Goal: Find specific page/section: Find specific page/section

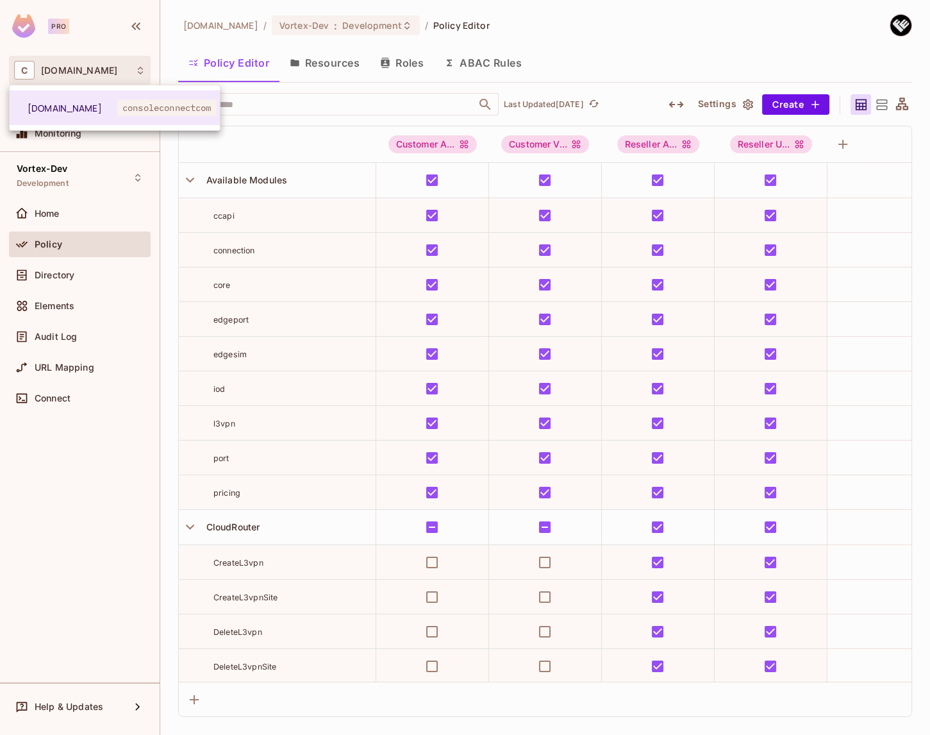
scroll to position [1282, 0]
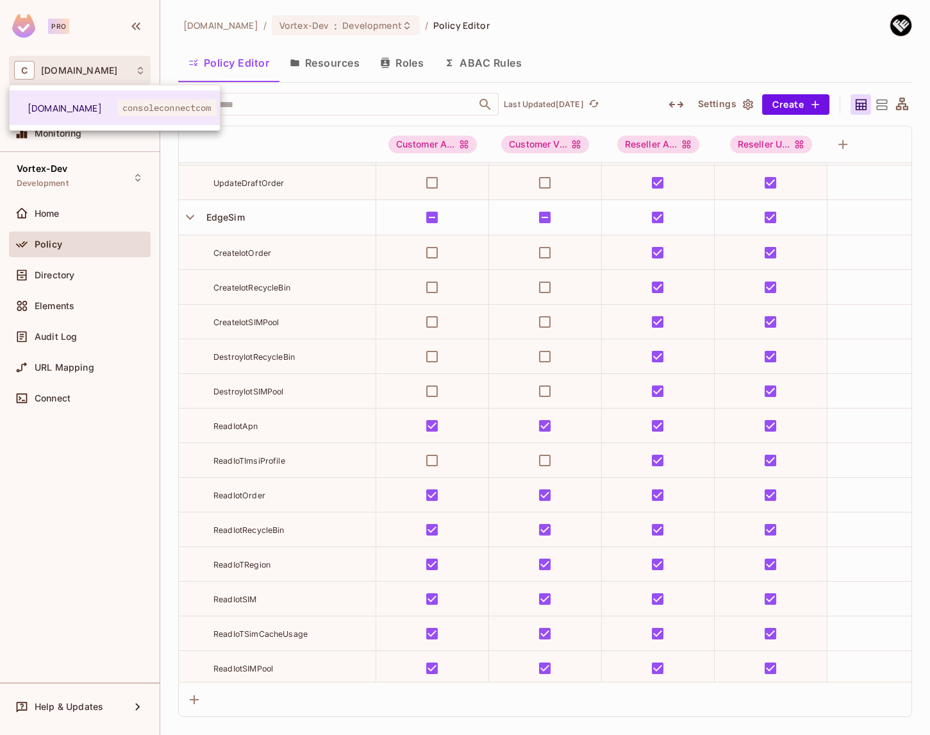
click at [86, 173] on div at bounding box center [465, 367] width 930 height 735
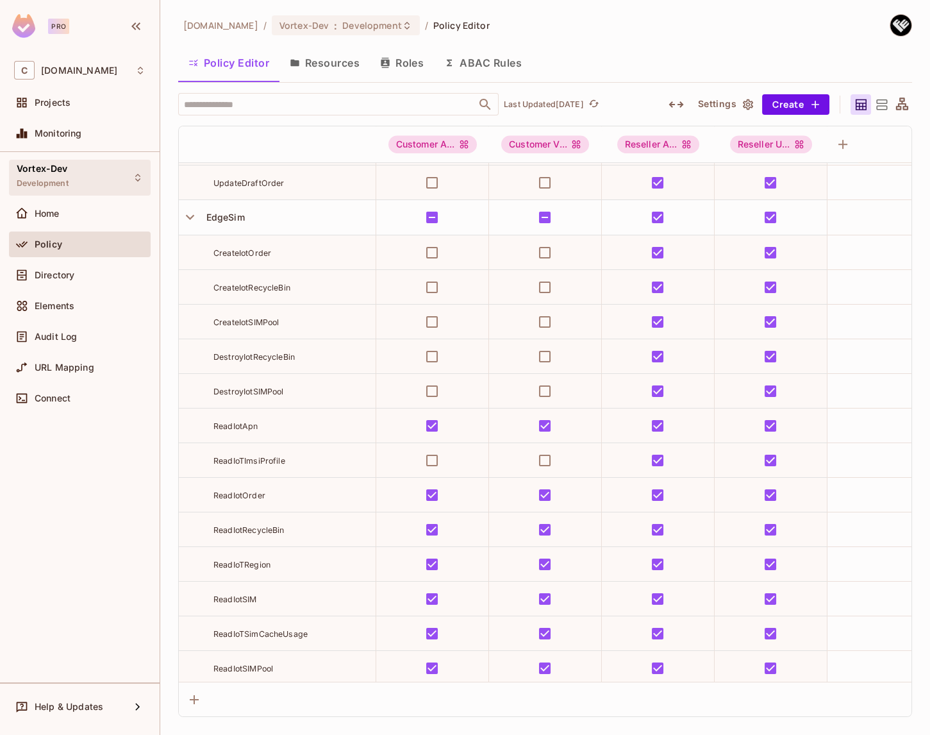
click at [83, 176] on div "Vortex-Dev Development" at bounding box center [80, 177] width 142 height 35
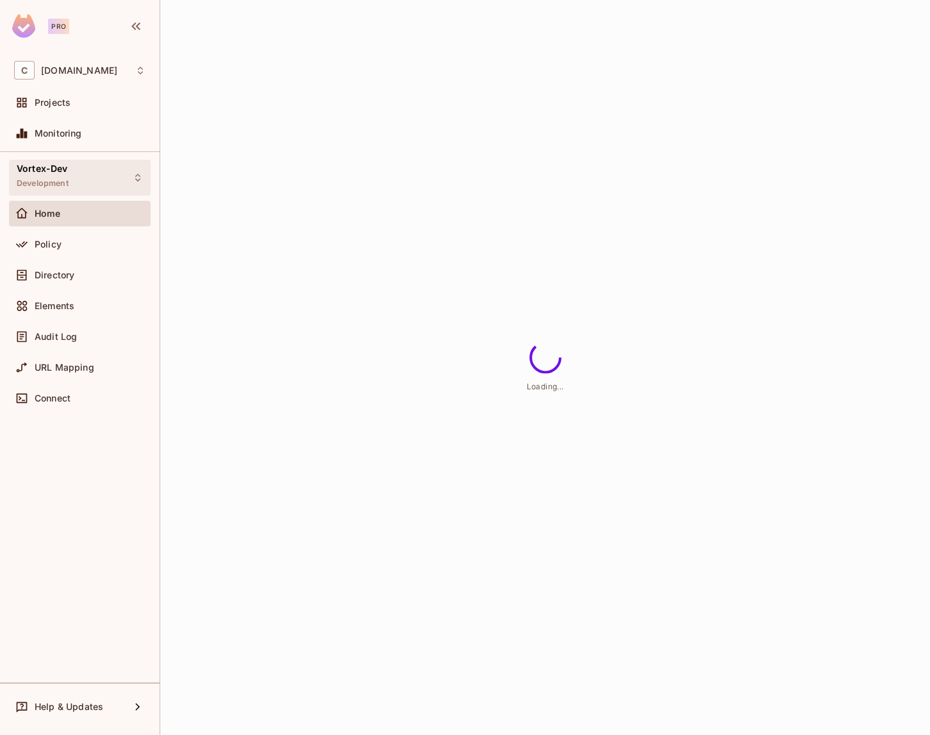
click at [79, 172] on div "Vortex-Dev Development" at bounding box center [80, 177] width 142 height 35
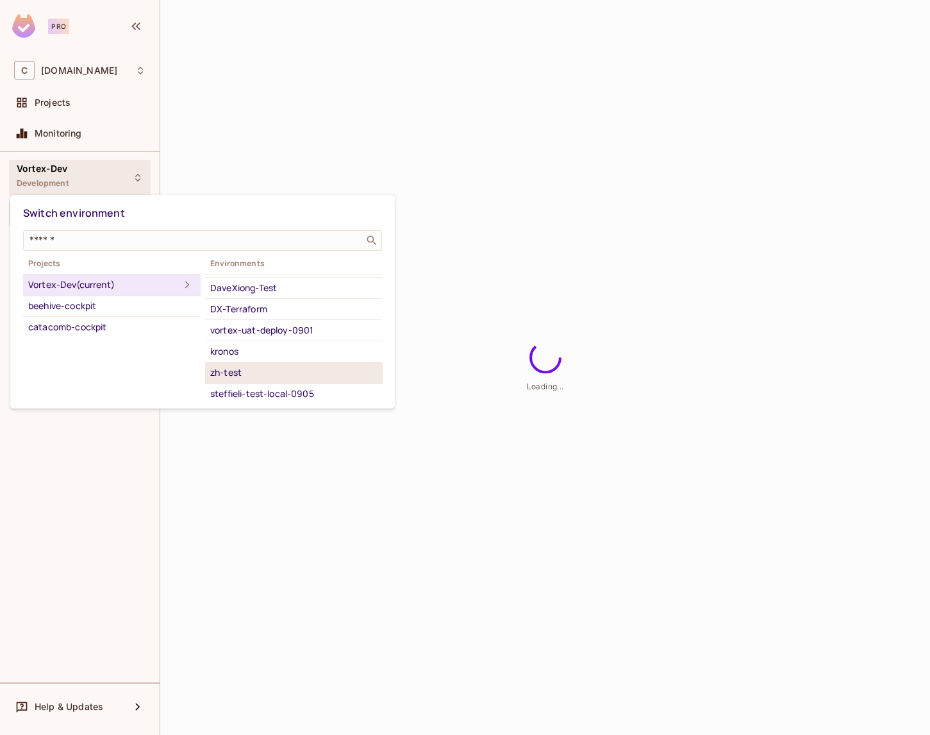
scroll to position [62, 0]
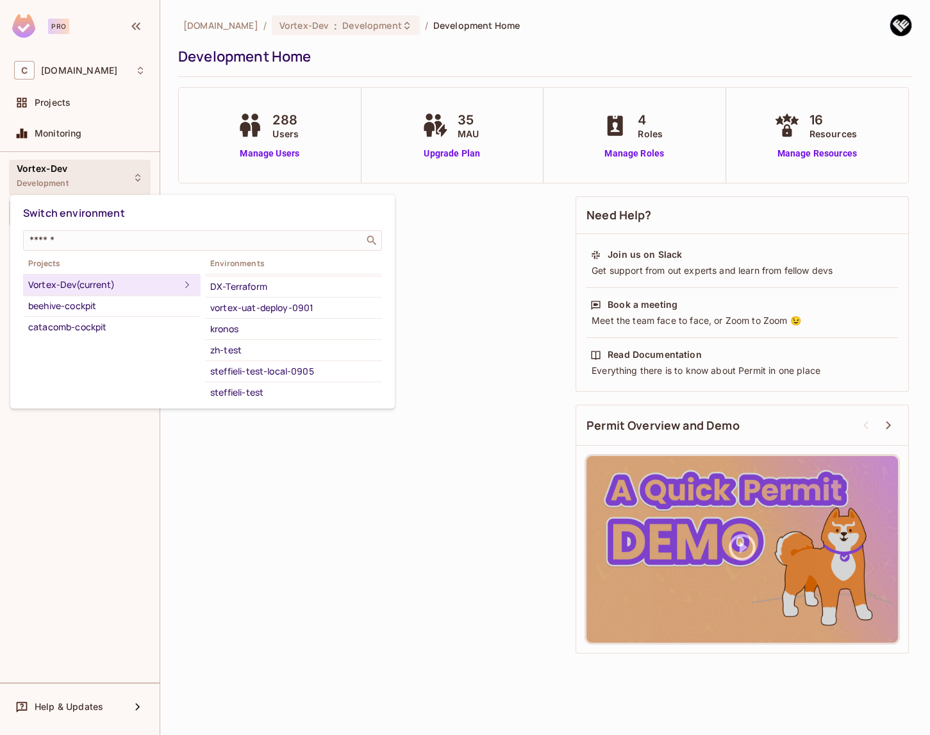
click at [414, 515] on div at bounding box center [465, 367] width 930 height 735
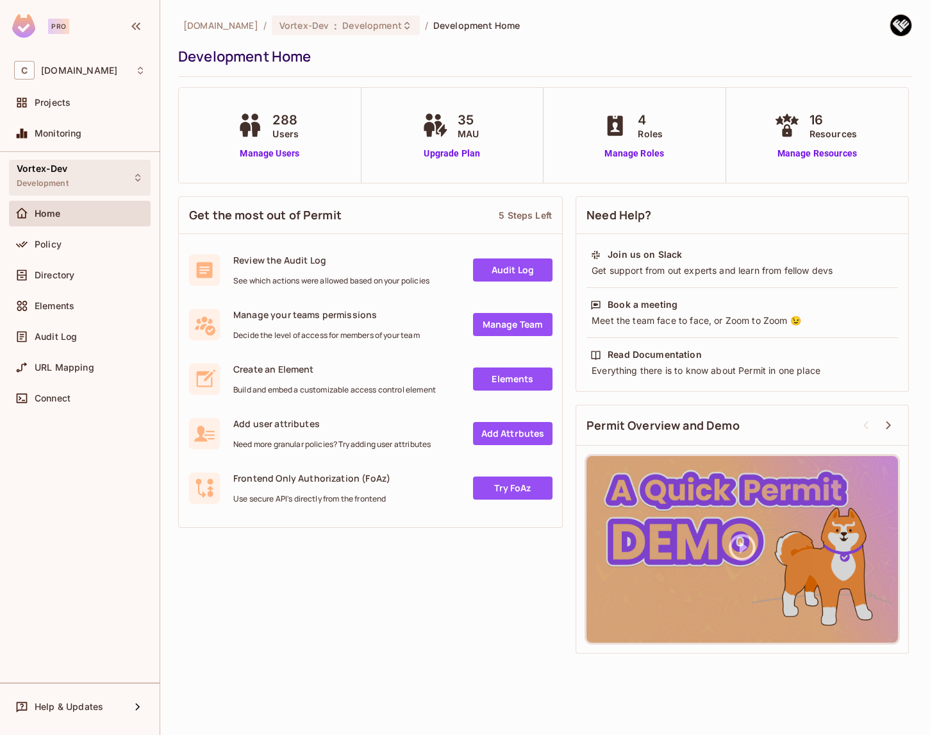
click at [107, 176] on div "Vortex-Dev Development" at bounding box center [80, 177] width 142 height 35
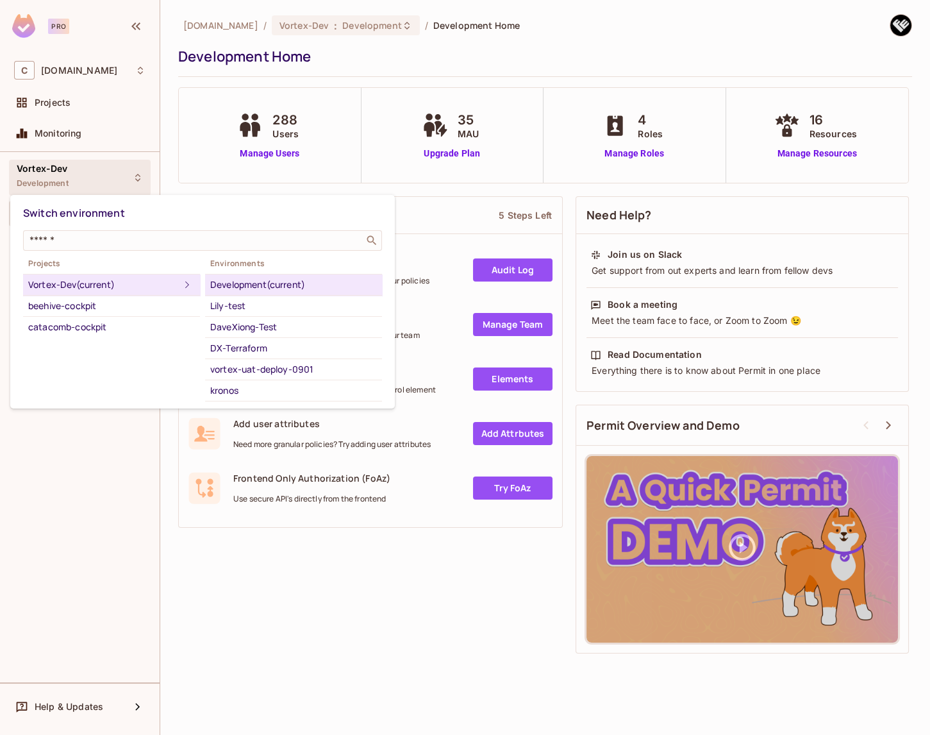
click at [60, 492] on div at bounding box center [465, 367] width 930 height 735
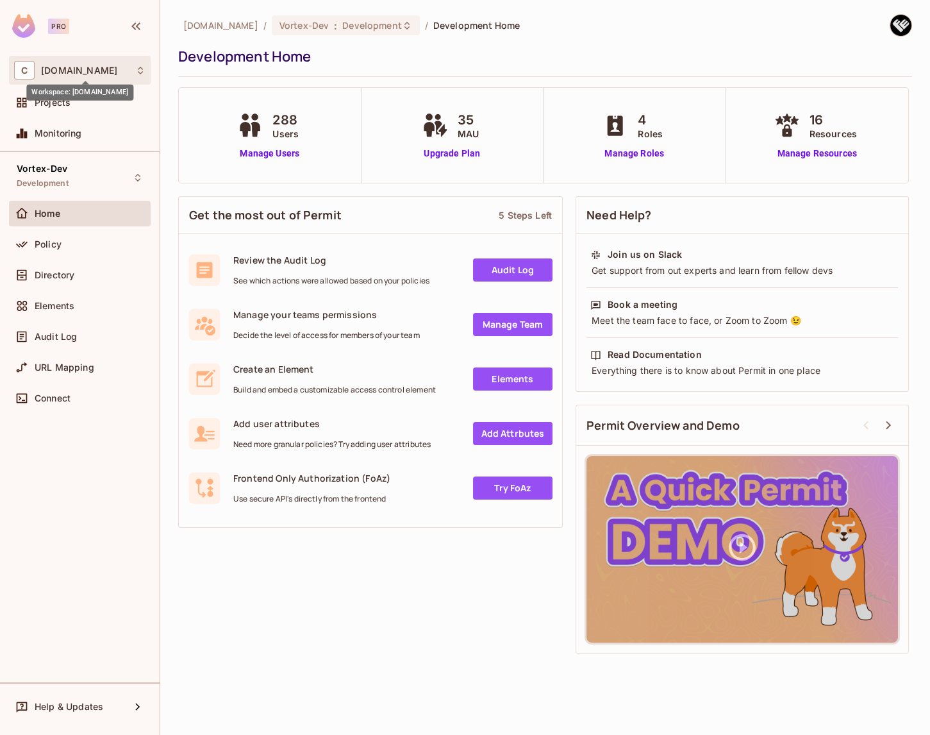
click at [103, 67] on span "[DOMAIN_NAME]" at bounding box center [79, 70] width 76 height 10
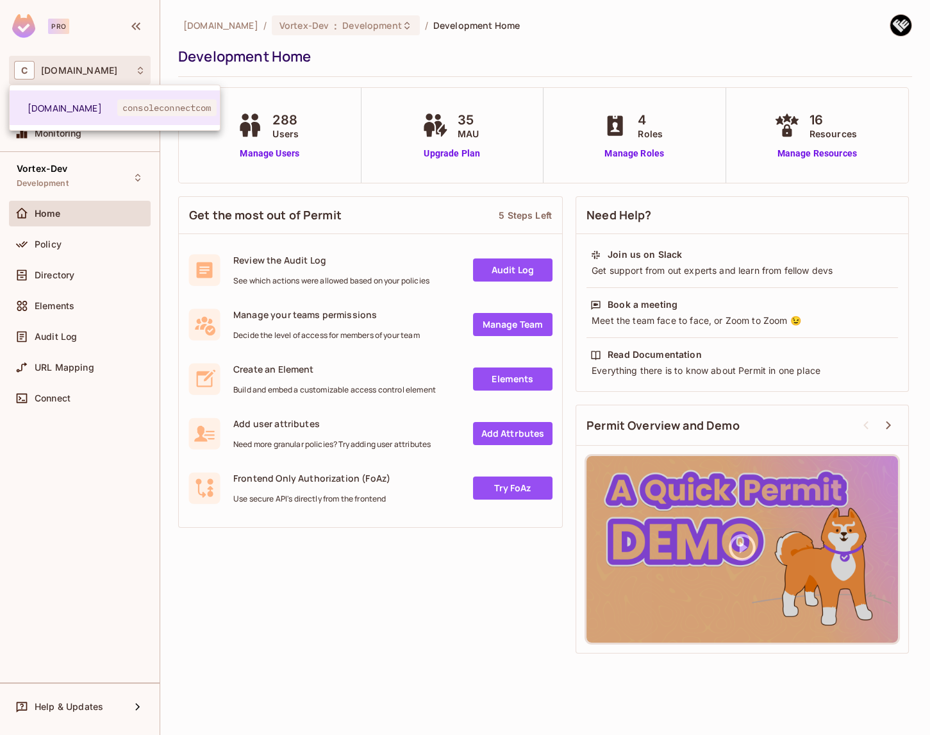
click at [92, 172] on div at bounding box center [465, 367] width 930 height 735
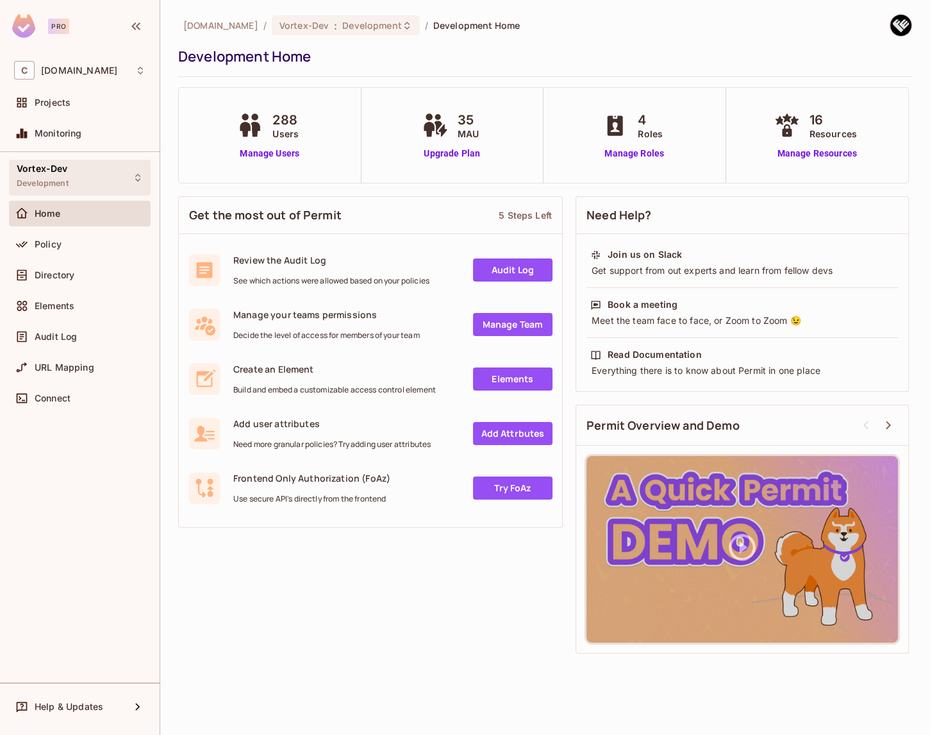
click at [91, 178] on div "Vortex-Dev Development" at bounding box center [80, 177] width 142 height 35
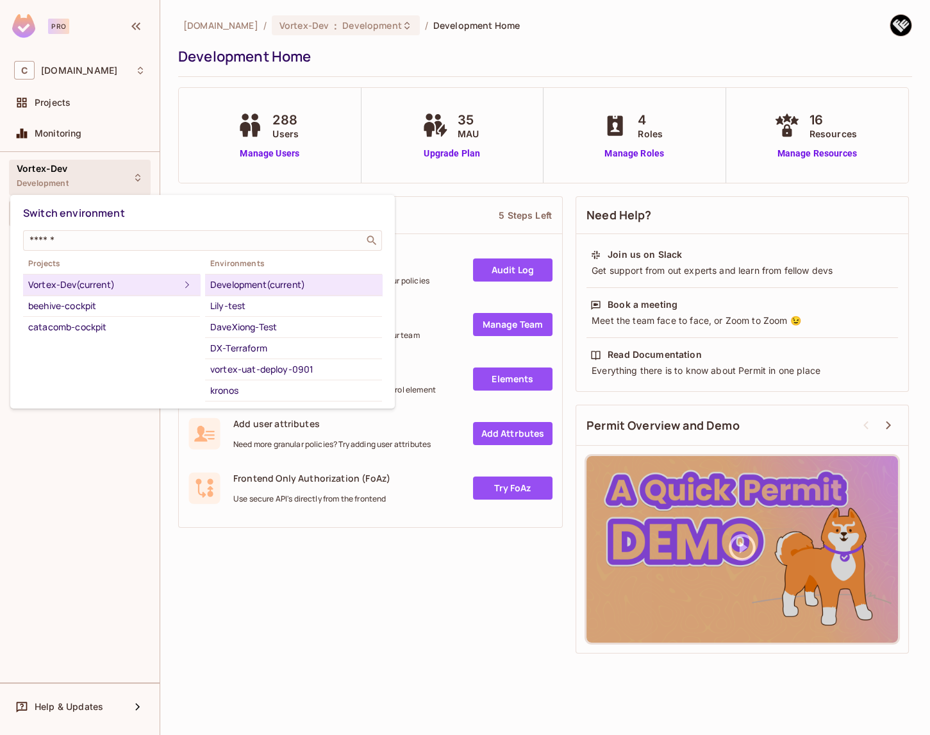
click at [86, 458] on div at bounding box center [465, 367] width 930 height 735
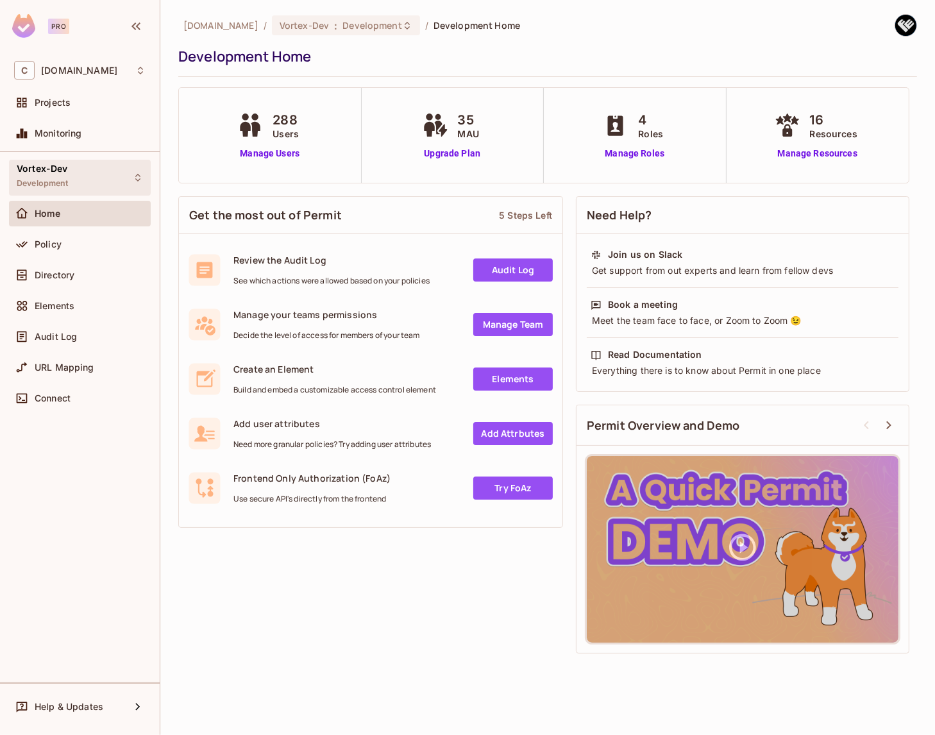
click at [67, 173] on div "Vortex-Dev Development" at bounding box center [43, 177] width 52 height 28
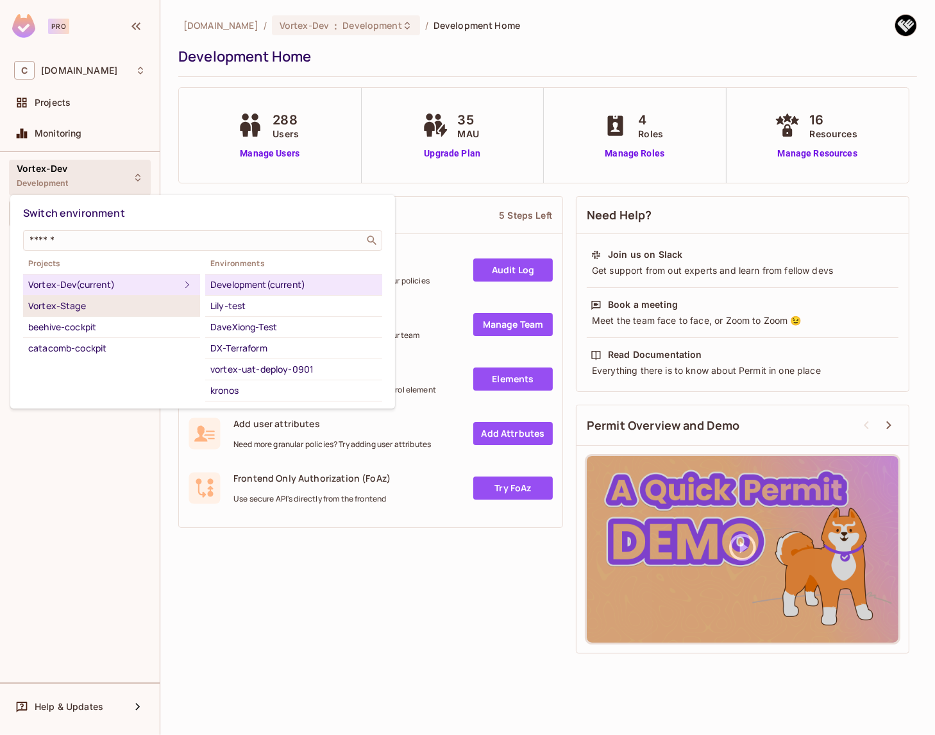
click at [92, 300] on div "Vortex-Stage" at bounding box center [111, 305] width 167 height 15
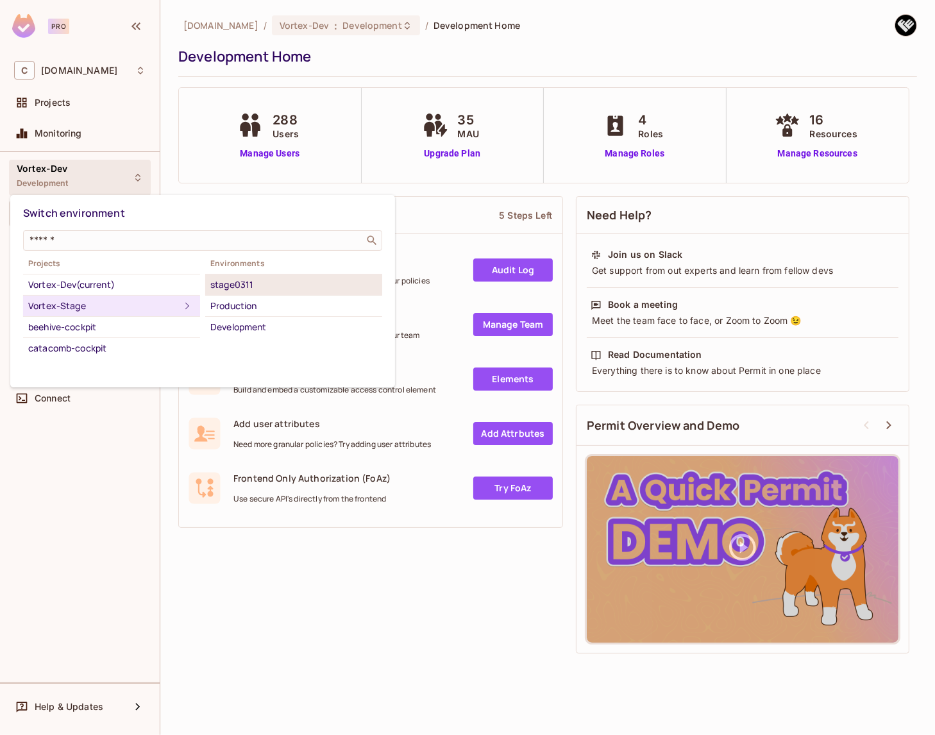
click at [255, 287] on div "stage0311" at bounding box center [293, 284] width 167 height 15
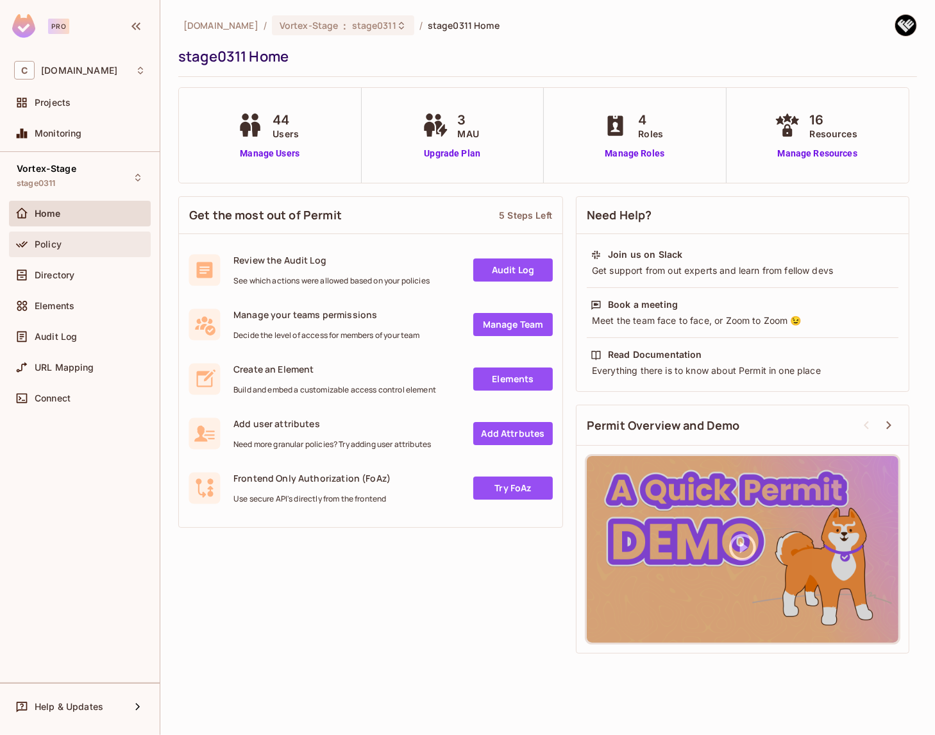
click at [82, 244] on div "Policy" at bounding box center [90, 244] width 111 height 10
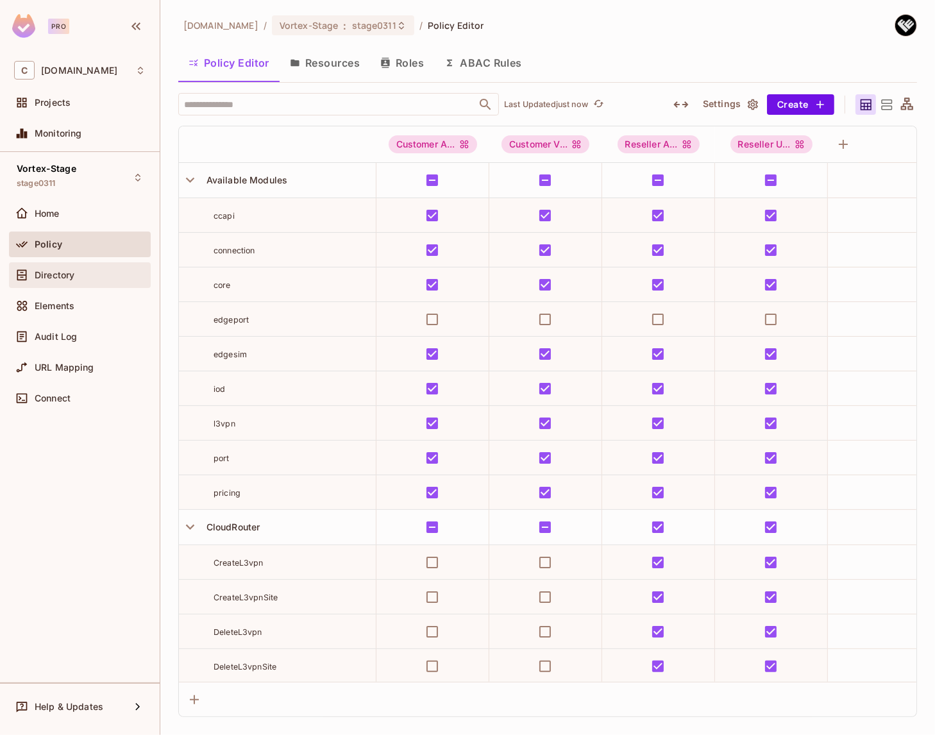
click at [76, 272] on div "Directory" at bounding box center [90, 275] width 111 height 10
